Goal: Transaction & Acquisition: Download file/media

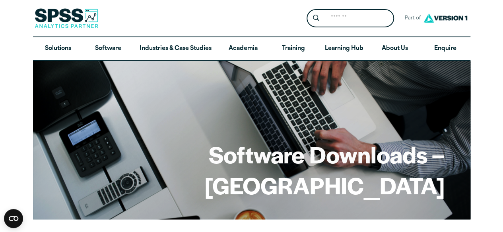
click at [333, 188] on h1 "Software Downloads – [GEOGRAPHIC_DATA]" at bounding box center [251, 170] width 386 height 62
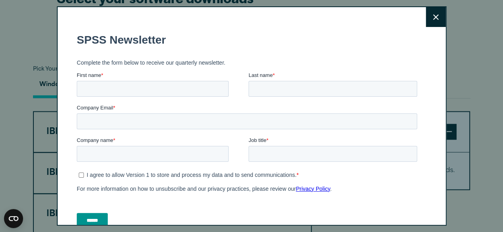
scroll to position [526, 0]
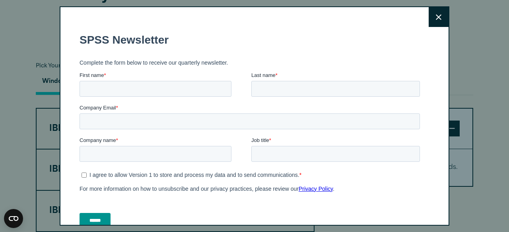
click at [435, 17] on icon at bounding box center [438, 17] width 6 height 6
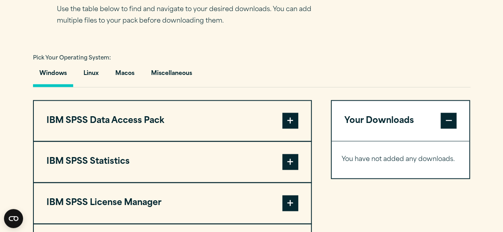
scroll to position [534, 0]
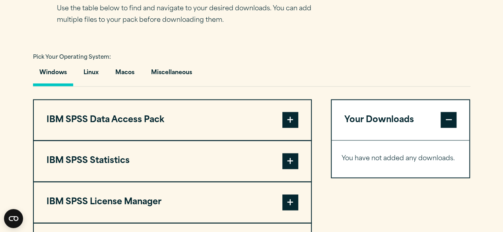
click at [345, 126] on button "Your Downloads" at bounding box center [400, 120] width 138 height 41
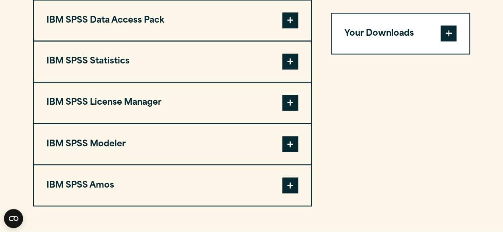
scroll to position [644, 0]
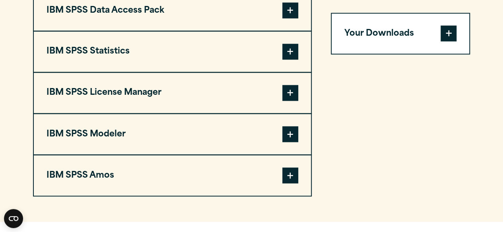
click at [291, 60] on span at bounding box center [290, 52] width 16 height 16
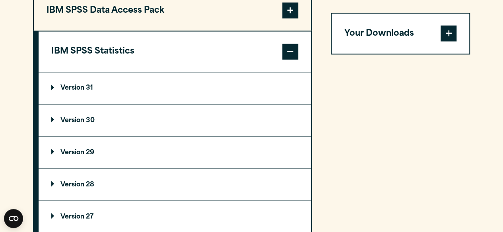
click at [103, 94] on summary "Version 31" at bounding box center [175, 88] width 272 height 32
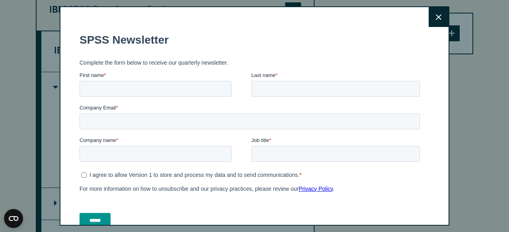
click at [428, 23] on button "Close" at bounding box center [438, 17] width 20 height 20
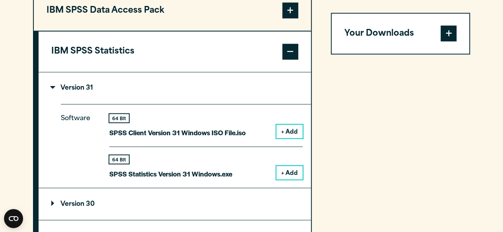
click at [292, 180] on button "+ Add" at bounding box center [289, 173] width 26 height 14
click at [451, 35] on span at bounding box center [448, 34] width 16 height 16
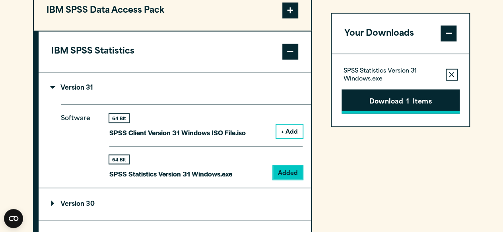
click at [392, 104] on button "Download 1 Items" at bounding box center [400, 101] width 118 height 25
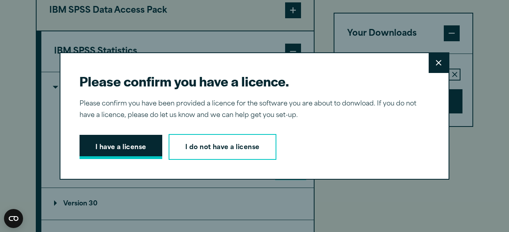
click at [123, 152] on button "I have a license" at bounding box center [120, 147] width 83 height 25
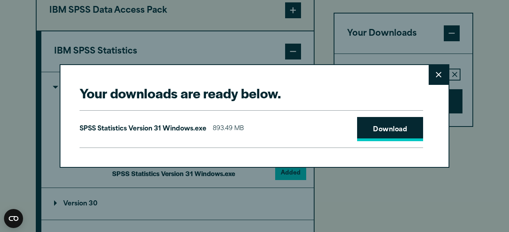
click at [393, 131] on link "Download" at bounding box center [390, 129] width 66 height 25
click at [428, 80] on button "Close" at bounding box center [438, 75] width 20 height 20
